Goal: Information Seeking & Learning: Learn about a topic

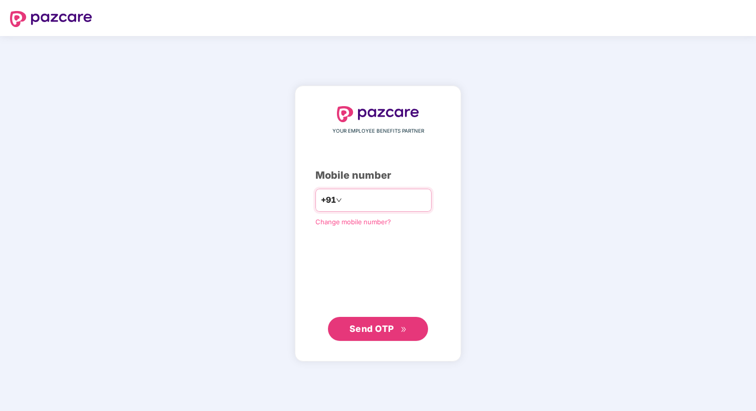
click at [371, 202] on input "number" at bounding box center [385, 200] width 82 height 16
type input "**********"
click at [366, 337] on button "Send OTP" at bounding box center [378, 329] width 100 height 24
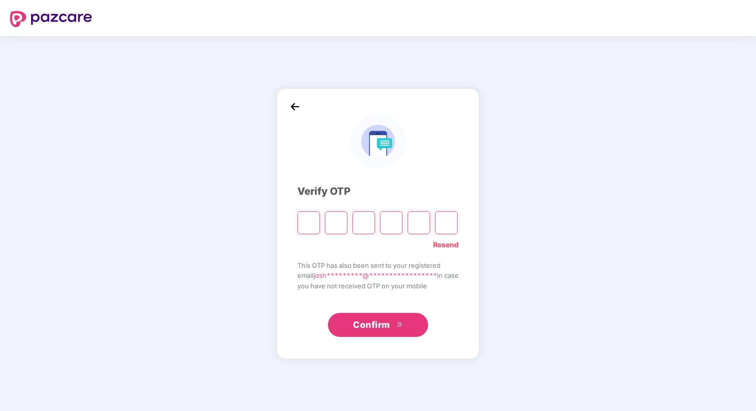
type input "*"
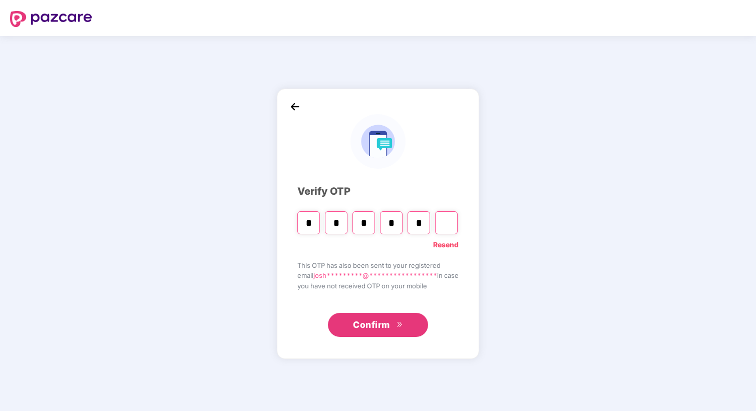
type input "*"
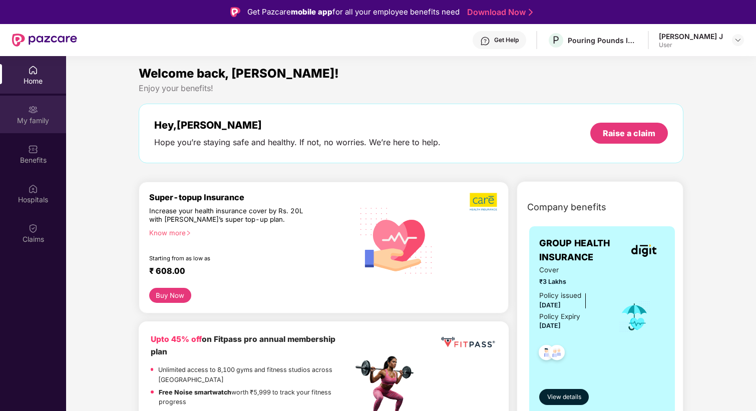
click at [26, 111] on div "My family" at bounding box center [33, 115] width 66 height 38
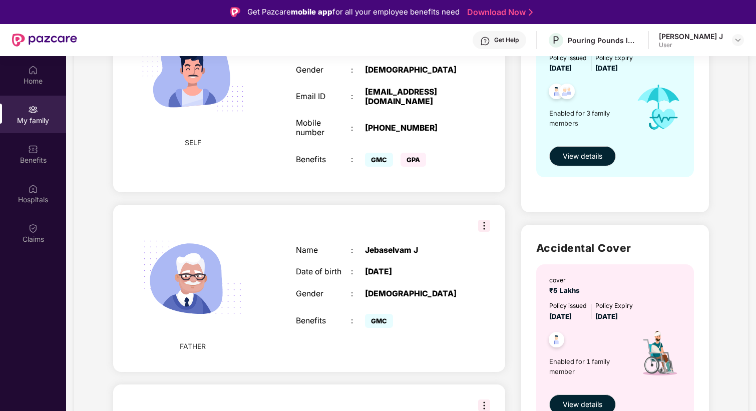
scroll to position [275, 0]
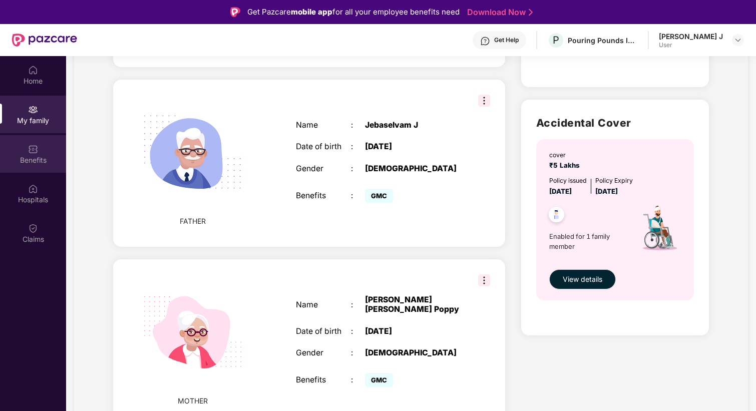
click at [44, 158] on div "Benefits" at bounding box center [33, 160] width 66 height 10
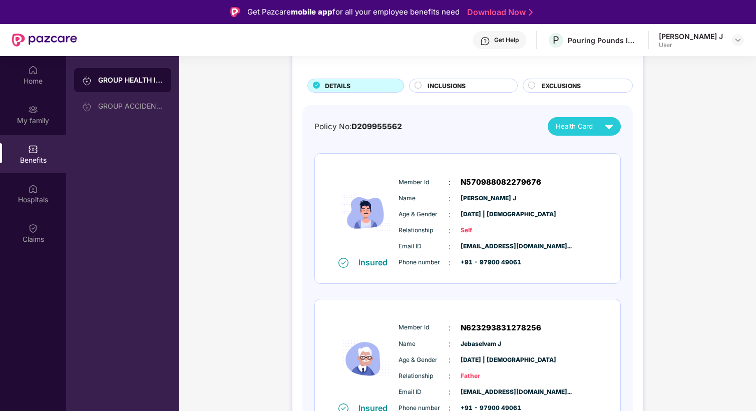
scroll to position [100, 0]
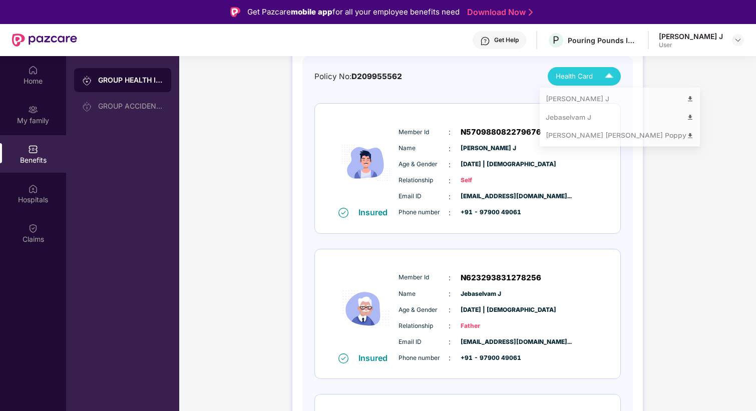
click at [561, 80] on span "Health Card" at bounding box center [574, 76] width 37 height 11
click at [560, 122] on div "Jebaselvam J" at bounding box center [620, 119] width 148 height 11
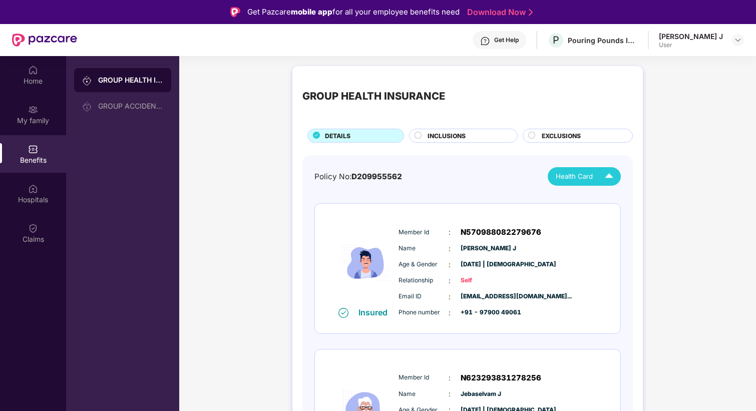
click at [533, 131] on div "EXCLUSIONS" at bounding box center [578, 136] width 110 height 14
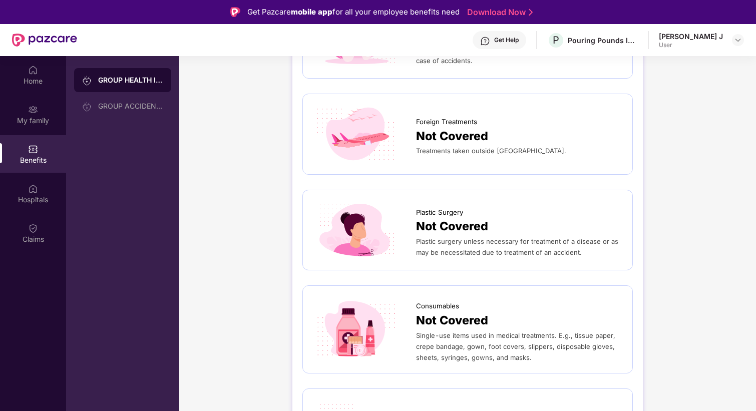
scroll to position [493, 0]
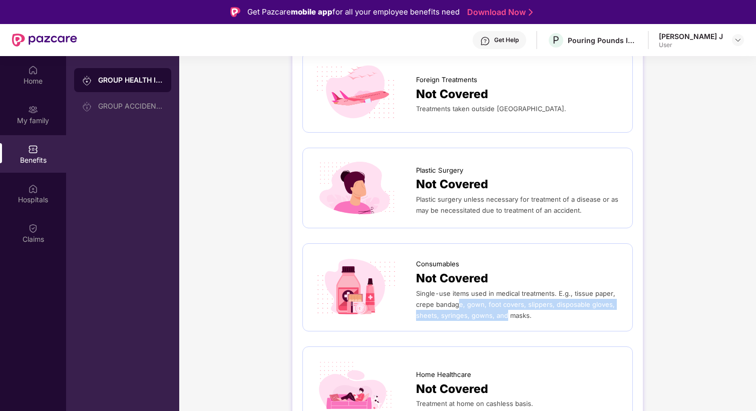
drag, startPoint x: 458, startPoint y: 305, endPoint x: 502, endPoint y: 310, distance: 44.3
click at [503, 310] on div "Single-use items used in medical treatments. E.g., tissue paper, crepe bandage,…" at bounding box center [519, 304] width 206 height 33
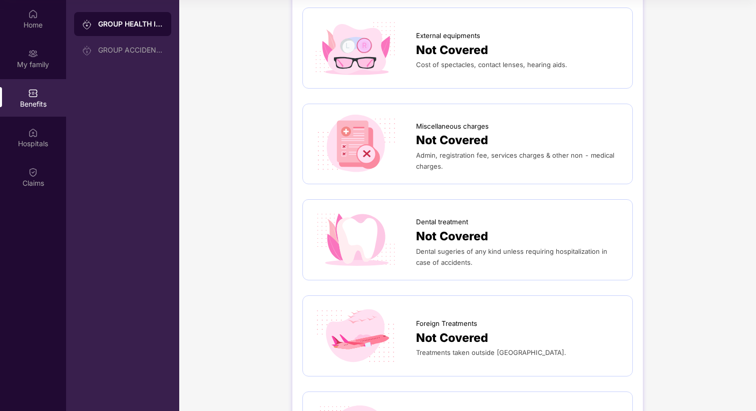
scroll to position [0, 0]
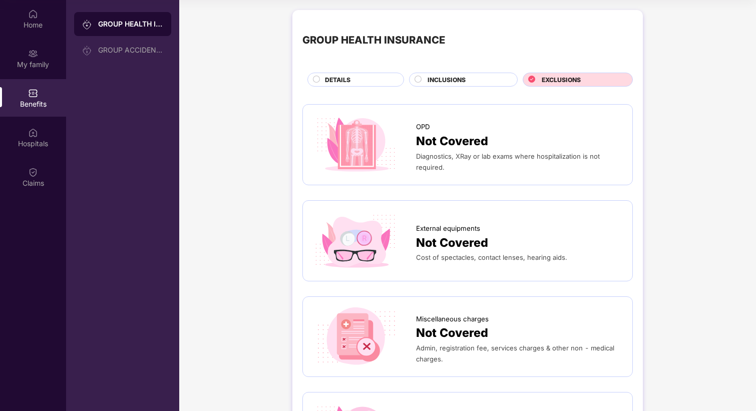
click at [437, 80] on span "INCLUSIONS" at bounding box center [447, 80] width 38 height 10
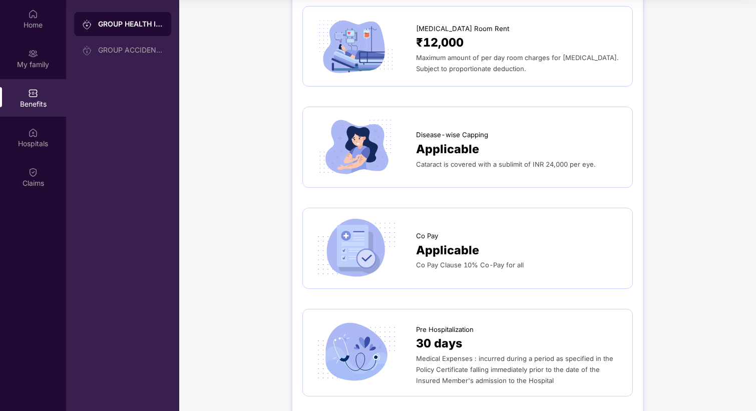
scroll to position [350, 0]
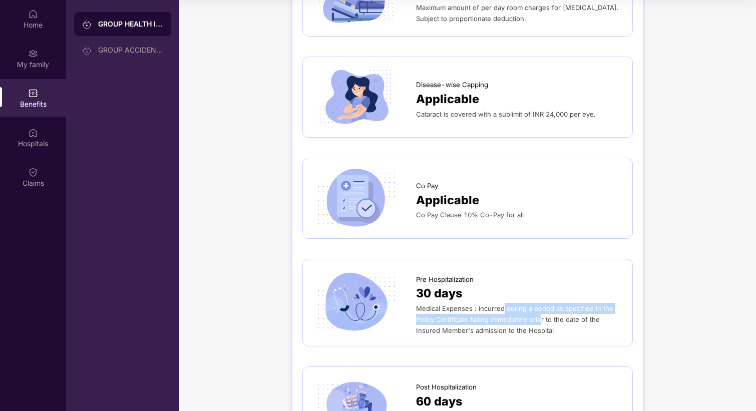
drag, startPoint x: 503, startPoint y: 310, endPoint x: 545, endPoint y: 324, distance: 44.8
click at [545, 324] on div "Medical Expenses : incurred during a period as specified in the Policy Certific…" at bounding box center [519, 319] width 206 height 33
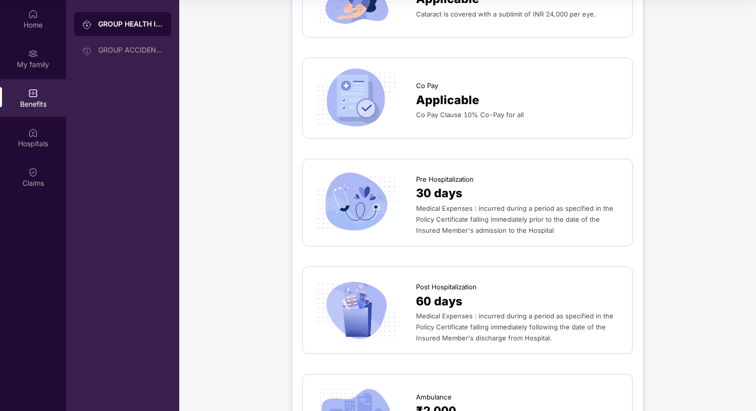
scroll to position [501, 0]
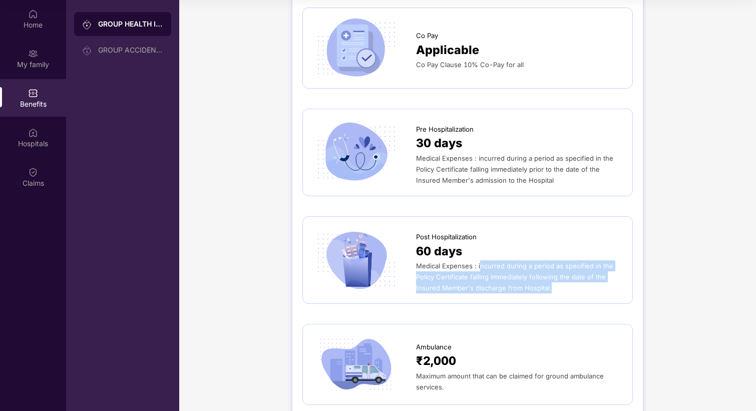
drag, startPoint x: 480, startPoint y: 270, endPoint x: 564, endPoint y: 288, distance: 86.0
click at [564, 288] on div "Medical Expenses : incurred during a period as specified in the Policy Certific…" at bounding box center [519, 276] width 206 height 33
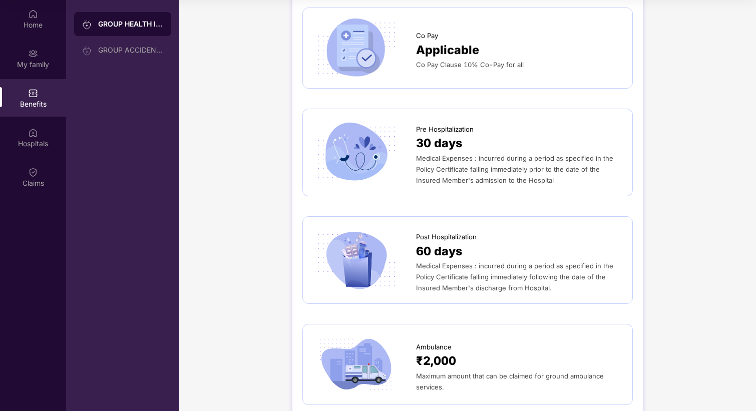
scroll to position [651, 0]
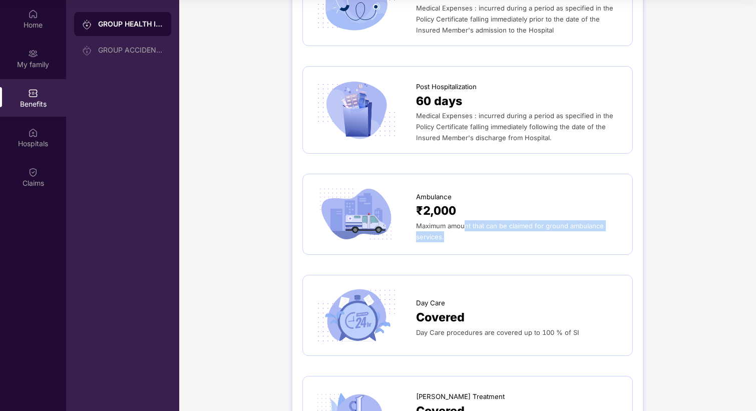
drag, startPoint x: 464, startPoint y: 229, endPoint x: 583, endPoint y: 245, distance: 120.2
click at [575, 240] on div "Maximum amount that can be claimed for ground ambulance services." at bounding box center [519, 231] width 206 height 22
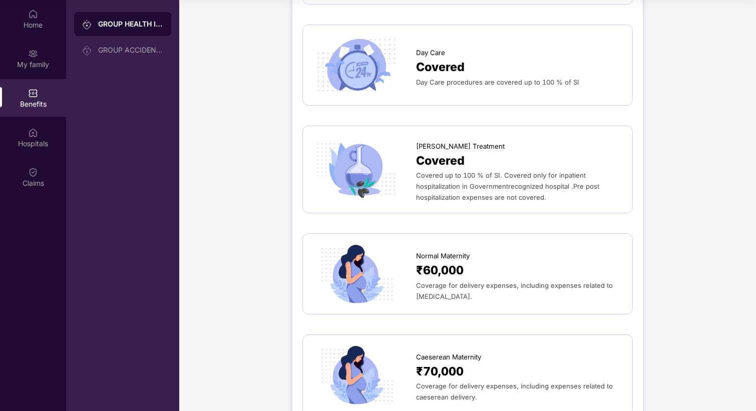
scroll to position [1458, 0]
